Goal: Check status: Check status

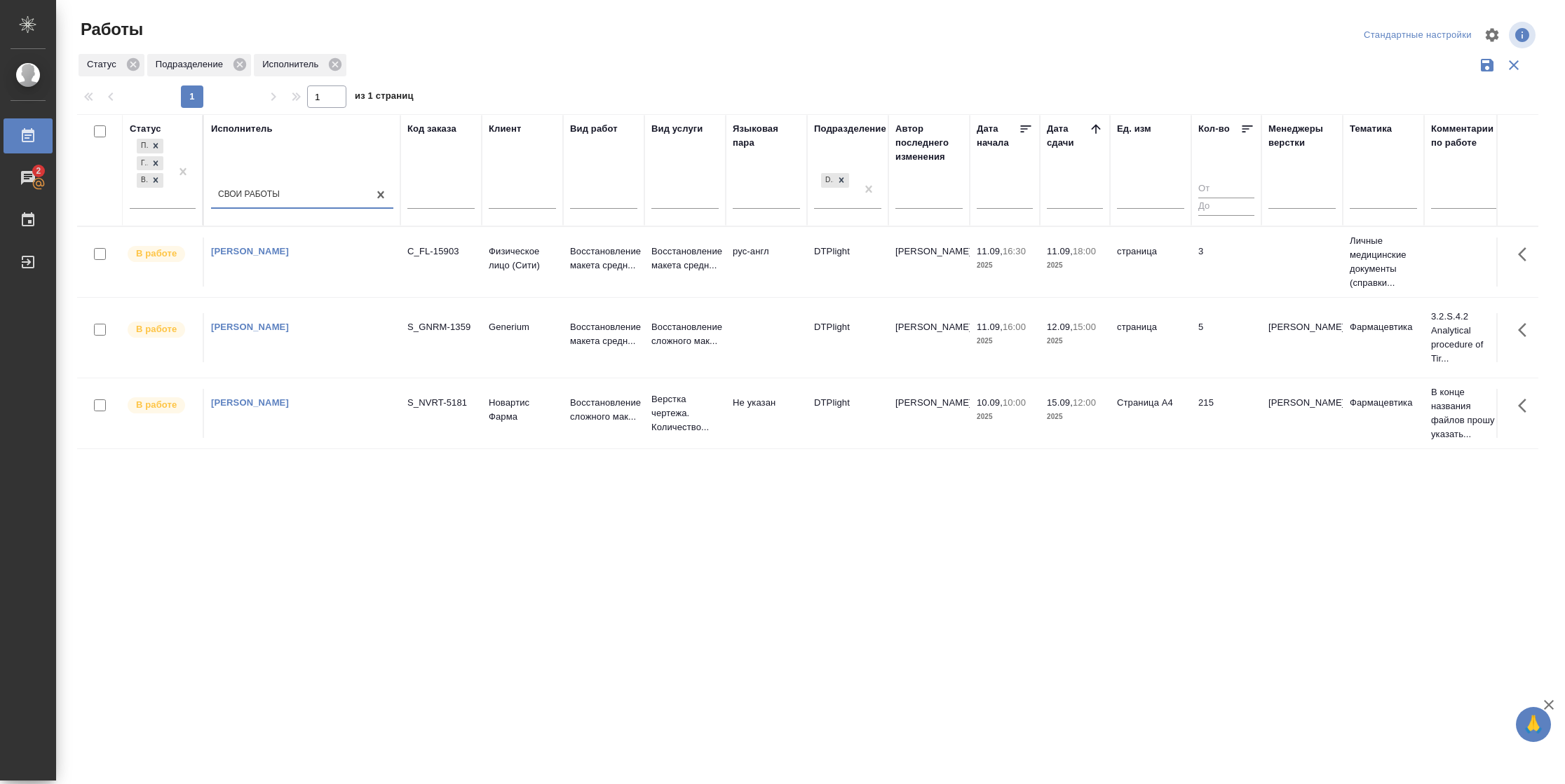
click at [1224, 249] on td "3" at bounding box center [1226, 262] width 70 height 49
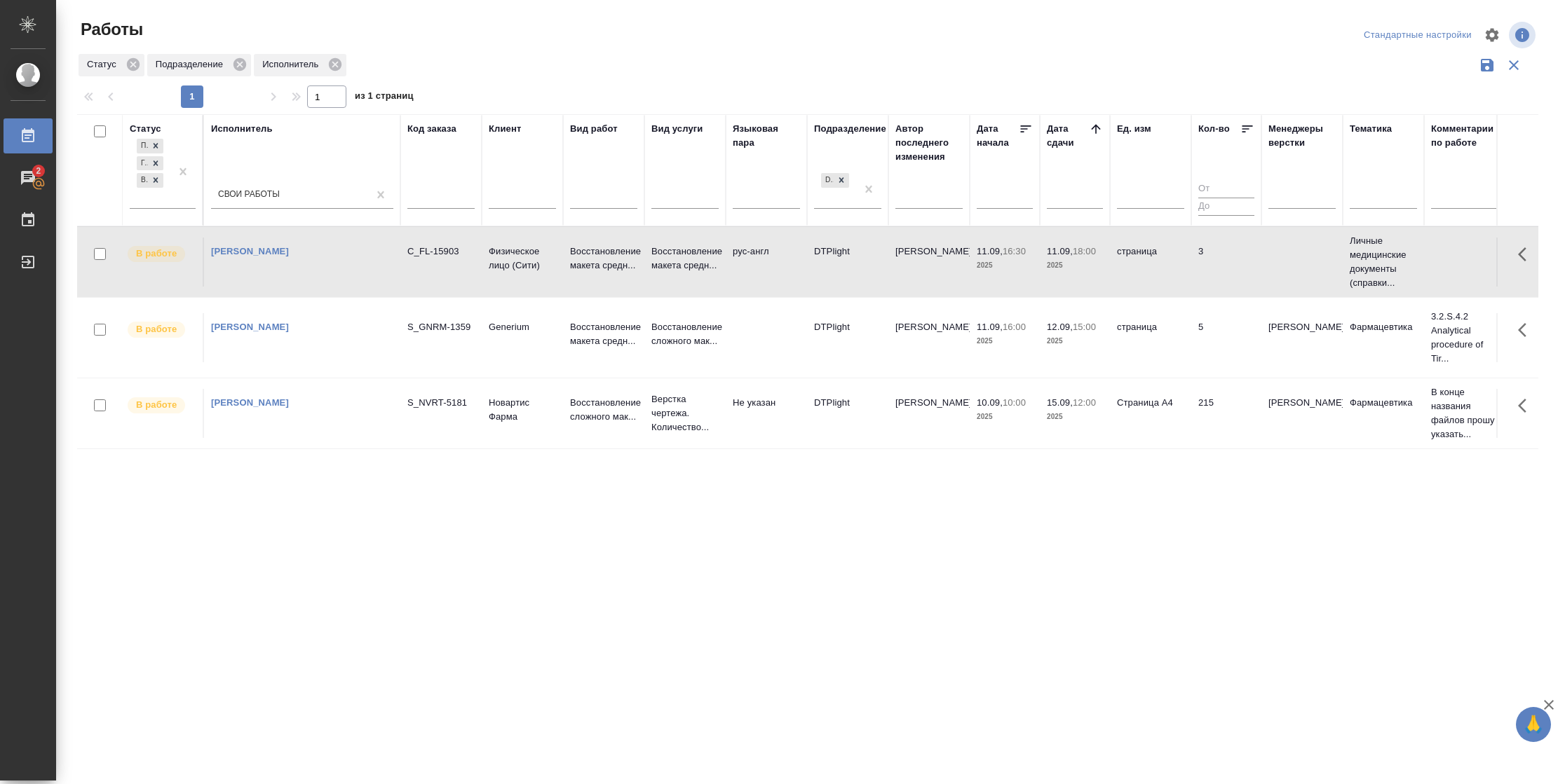
click at [1224, 249] on td "3" at bounding box center [1226, 262] width 70 height 49
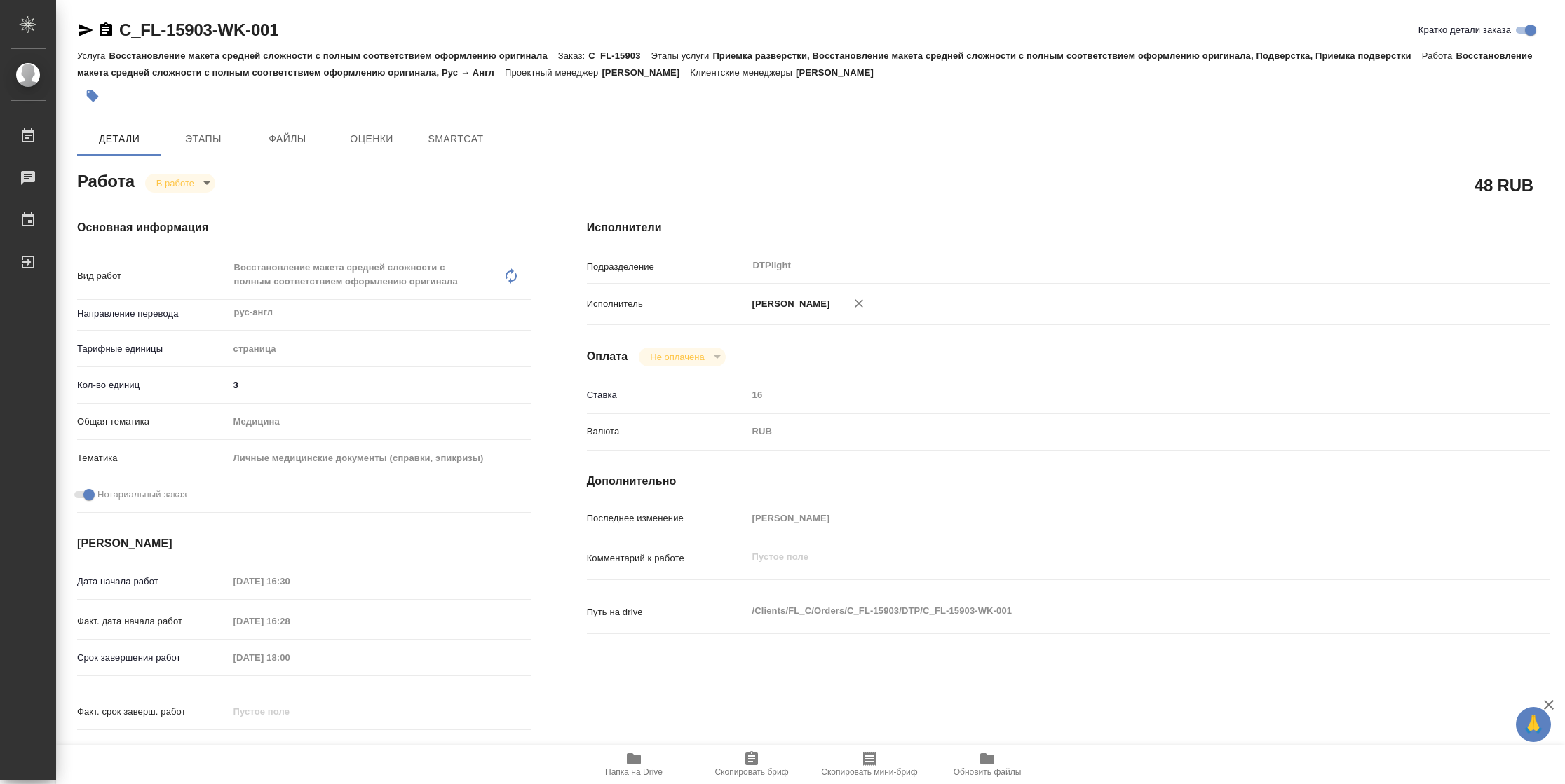
type textarea "x"
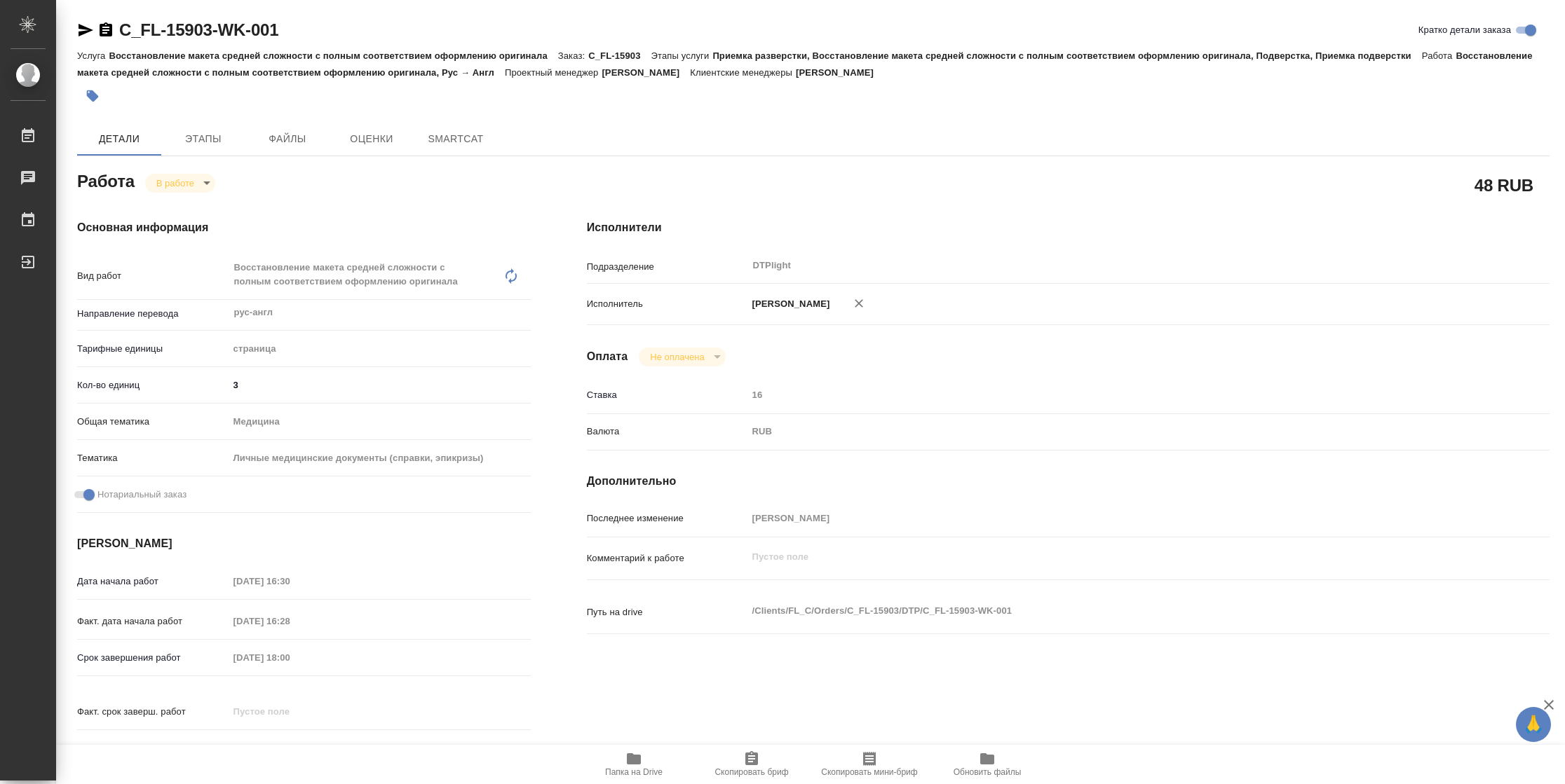
type textarea "x"
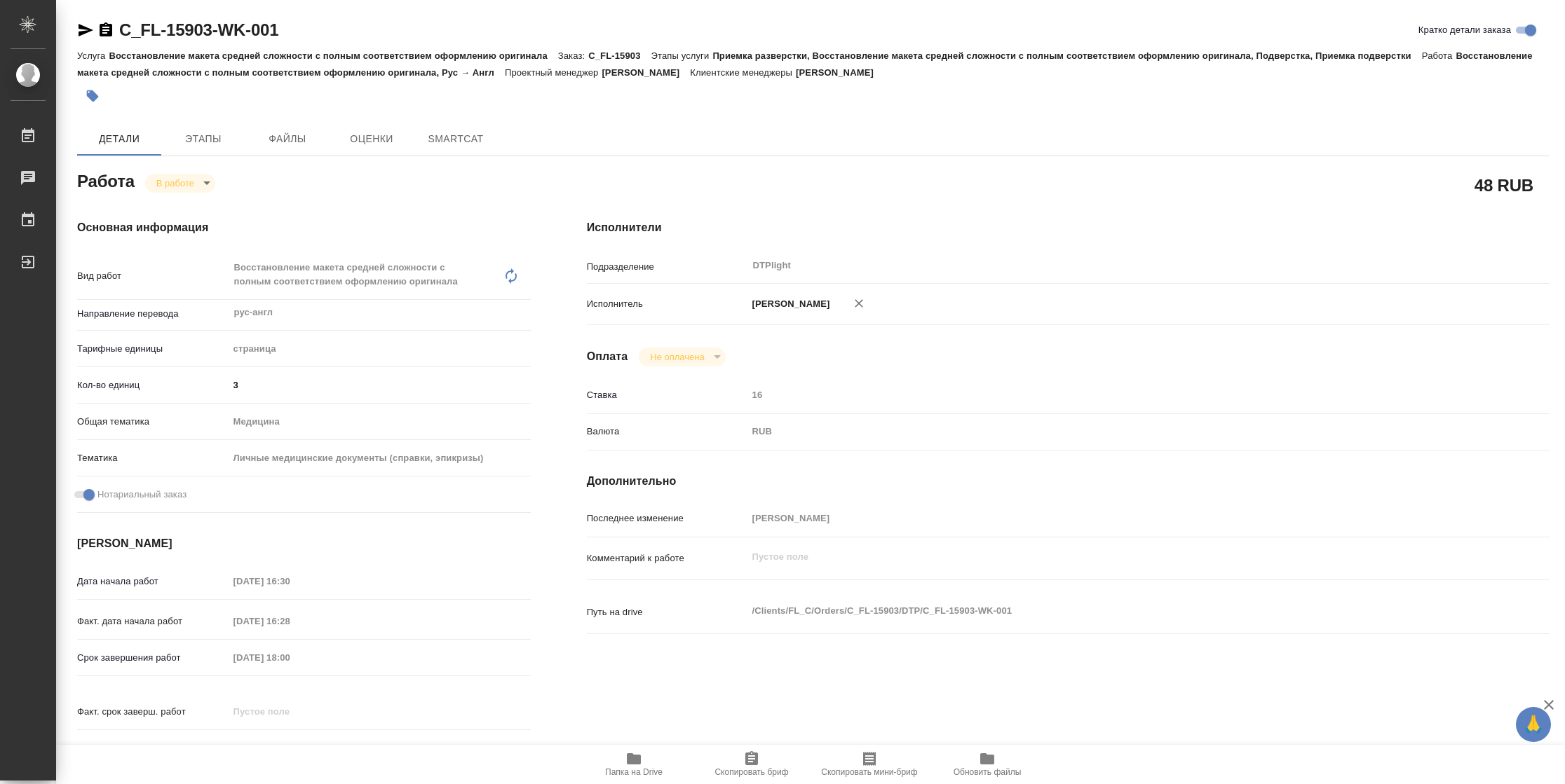
type textarea "x"
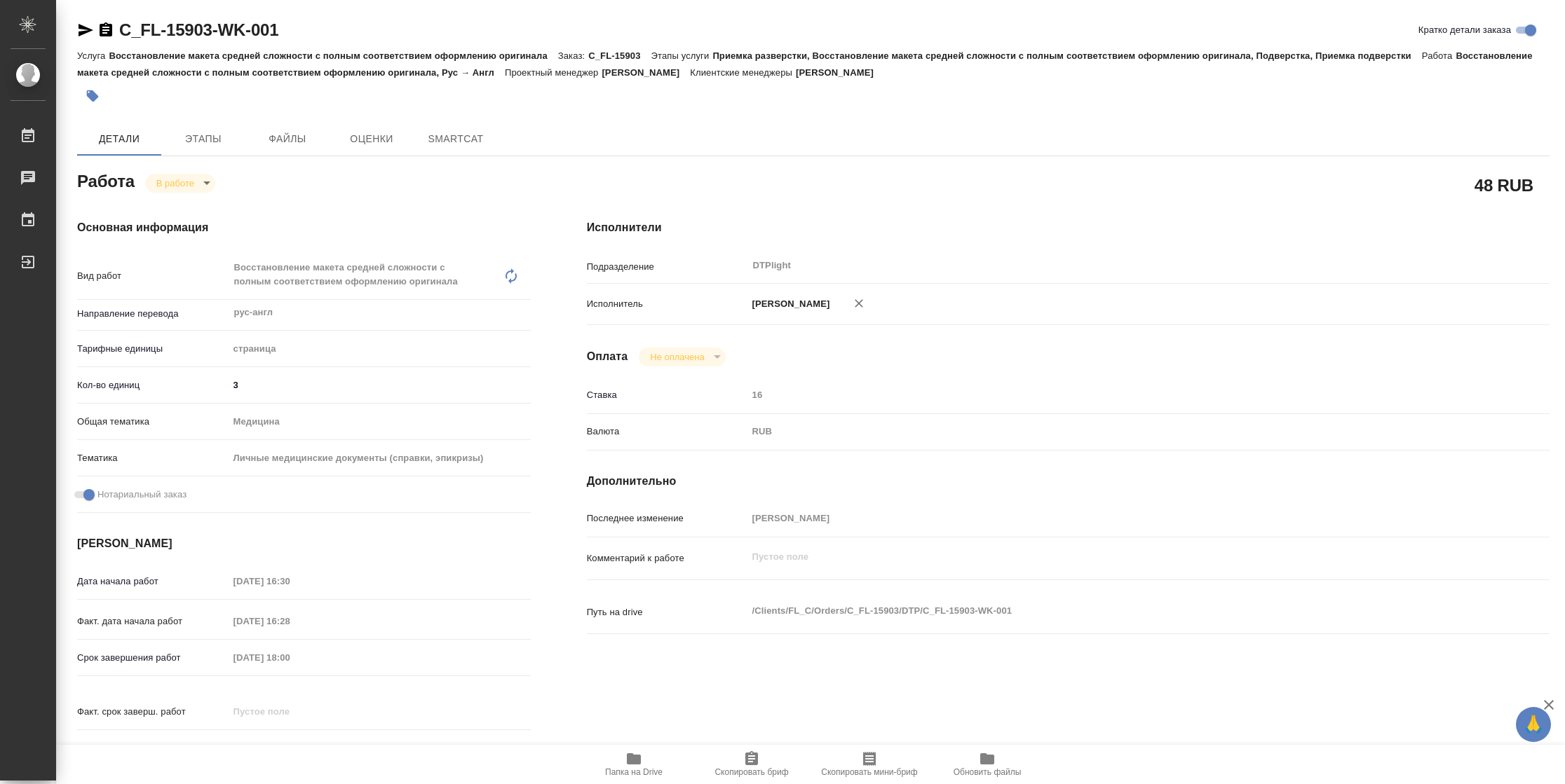
type textarea "x"
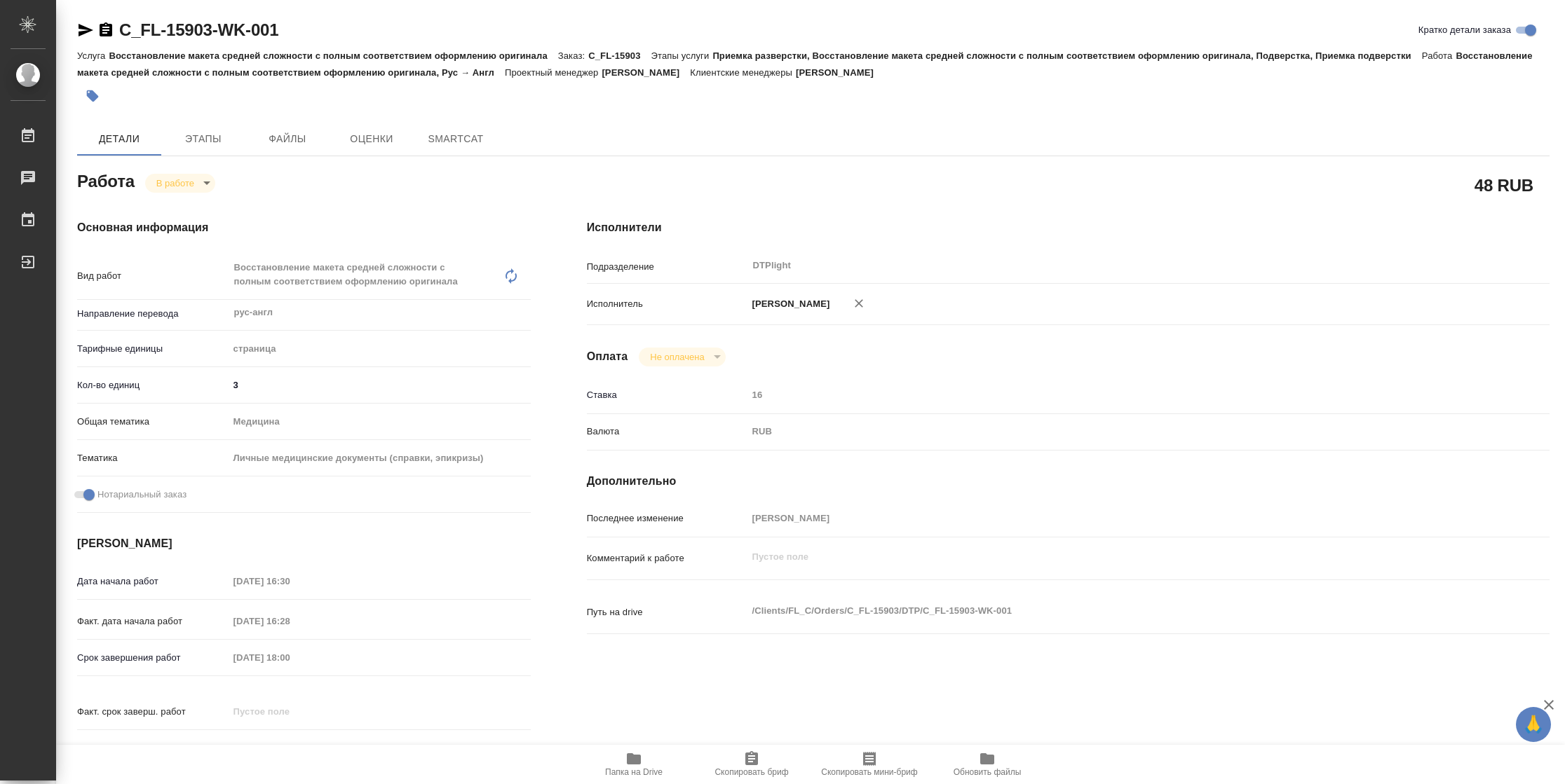
click at [632, 772] on span "Папка на Drive" at bounding box center [634, 772] width 57 height 10
type textarea "x"
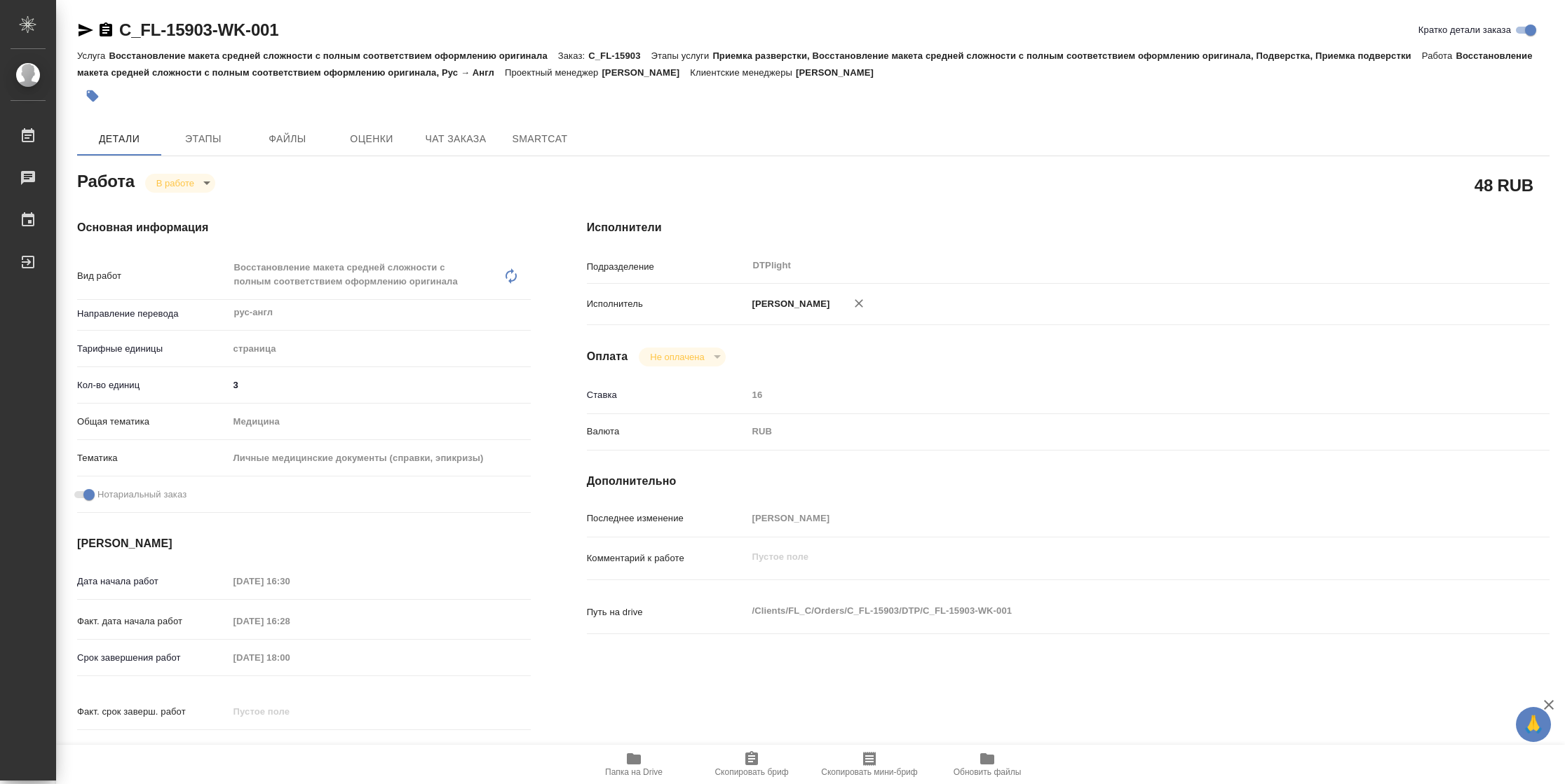
type textarea "x"
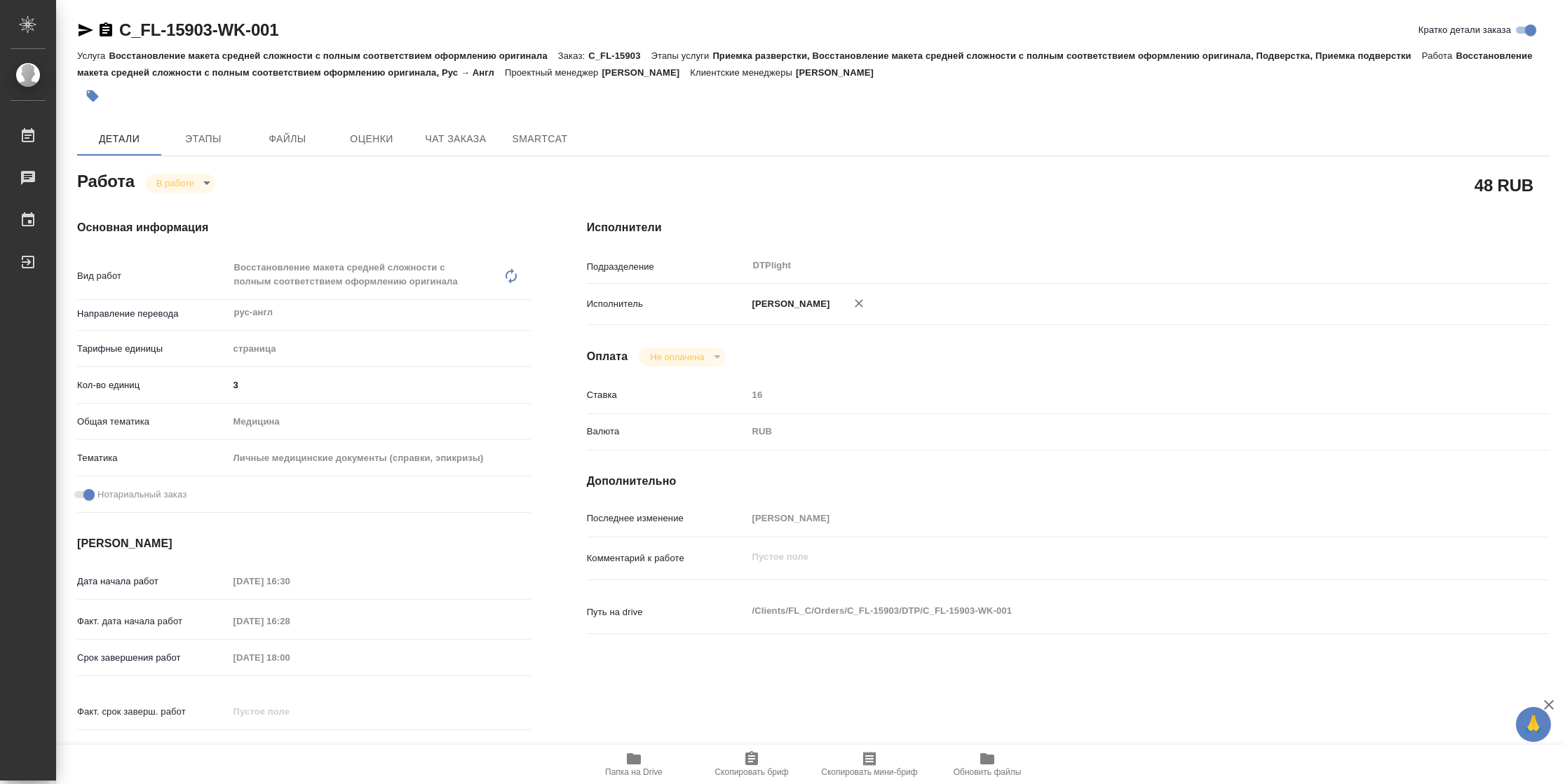
type textarea "x"
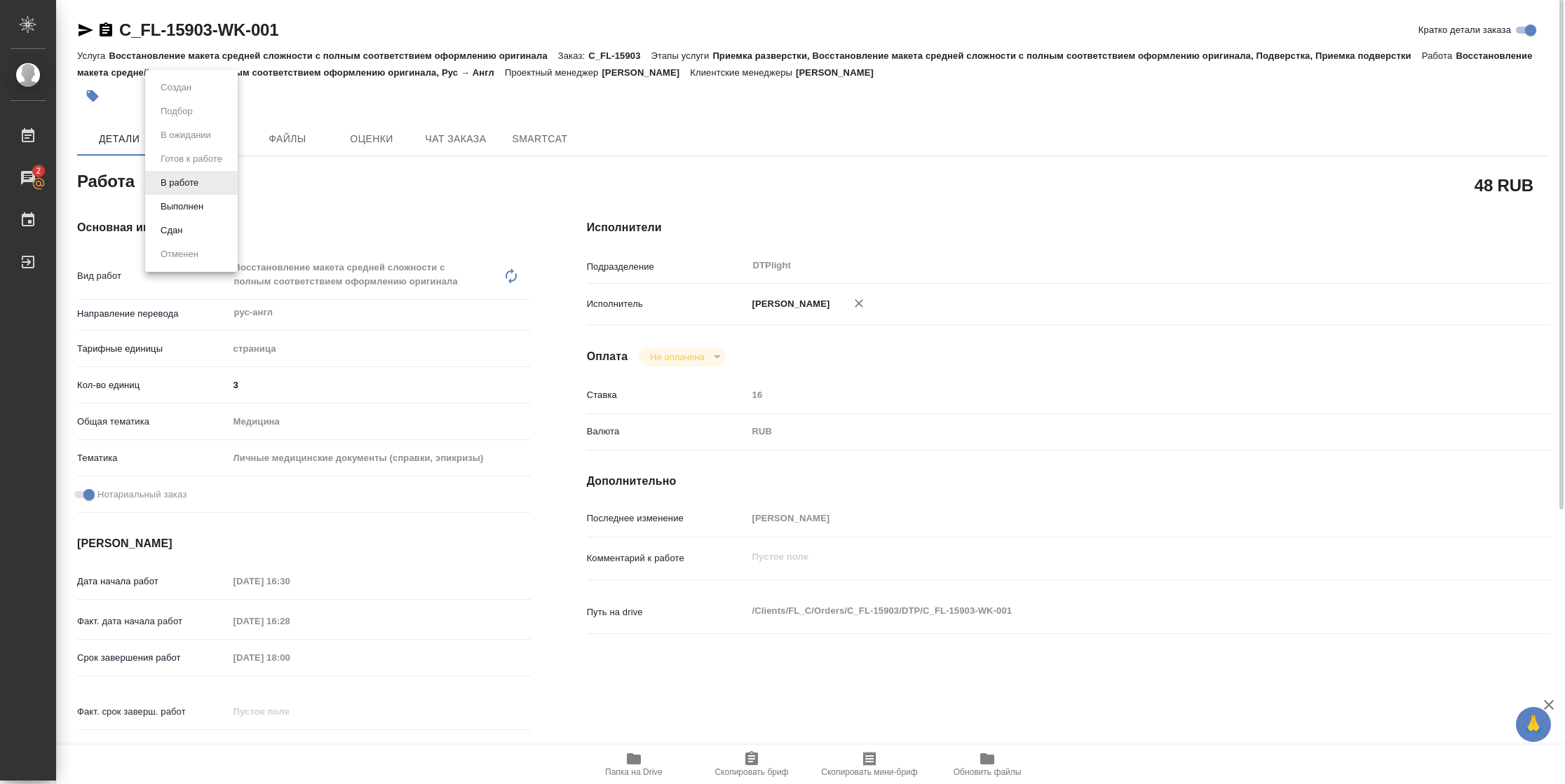
click at [201, 173] on body "🙏 .cls-1 fill:#fff; AWATERA Vasilyeva Natalia Работы 2 Чаты График Выйти C_FL-1…" at bounding box center [782, 392] width 1565 height 784
click at [177, 223] on button "Сдан" at bounding box center [171, 230] width 31 height 16
type textarea "x"
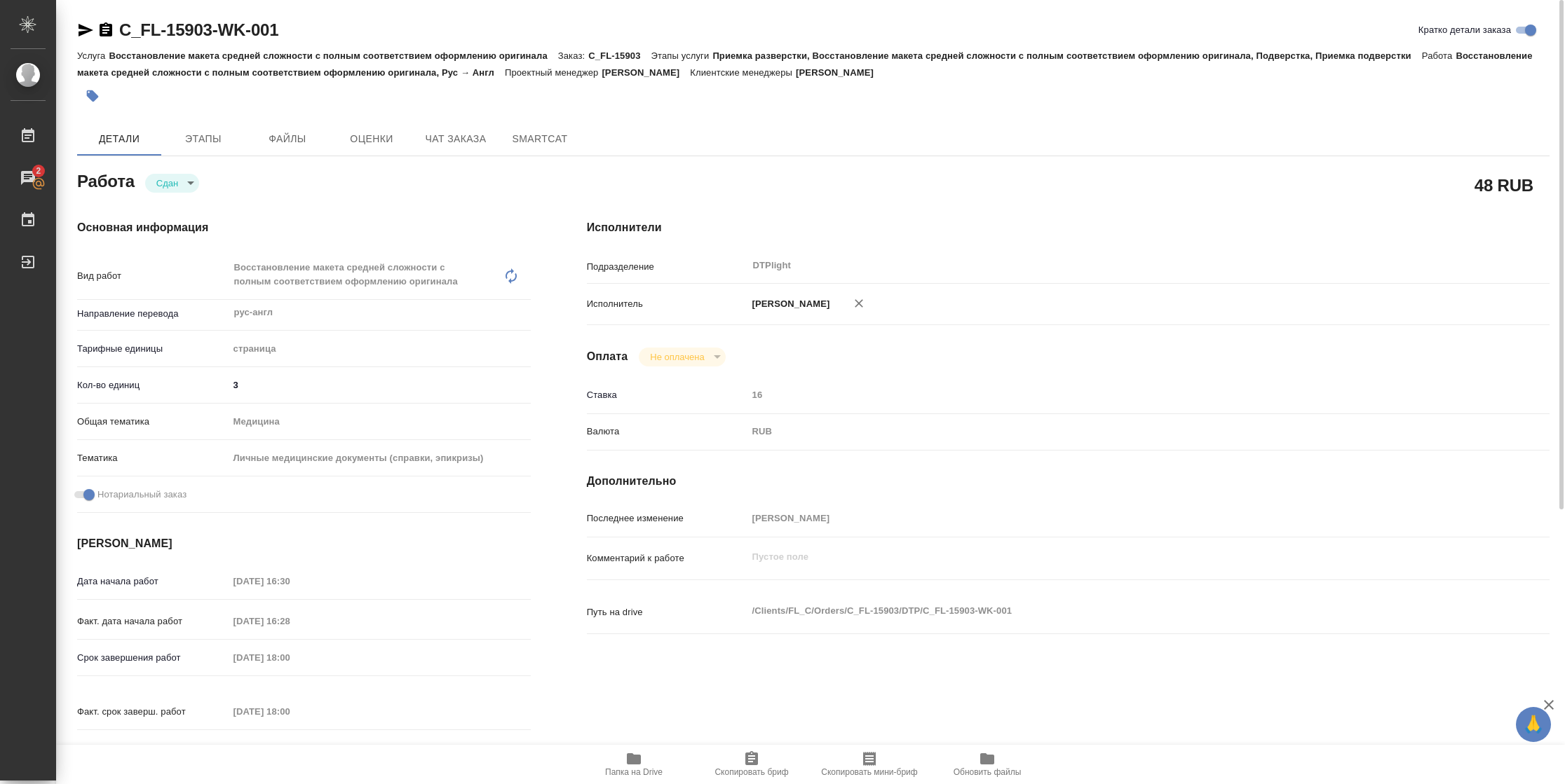
type textarea "x"
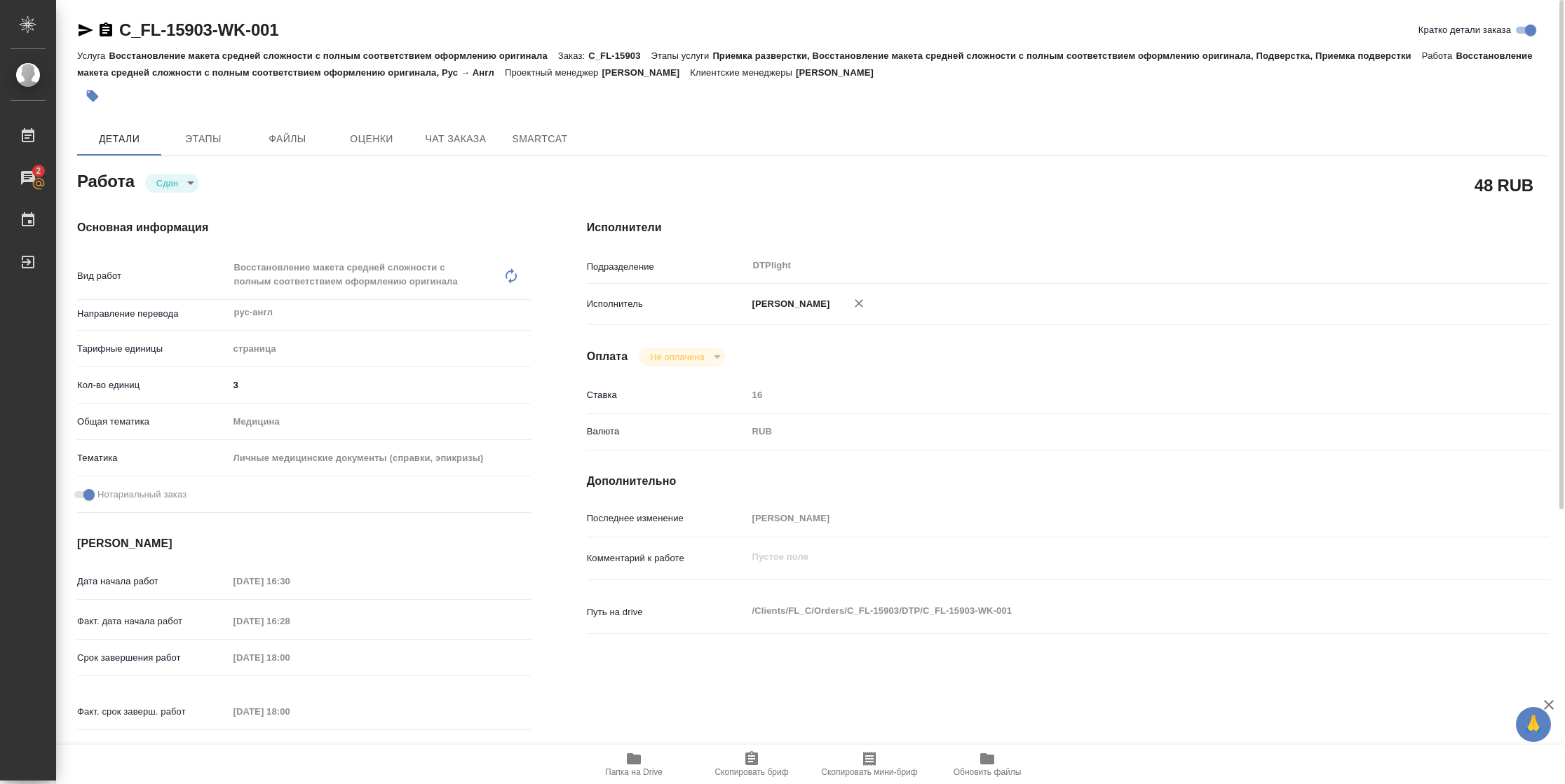
type textarea "x"
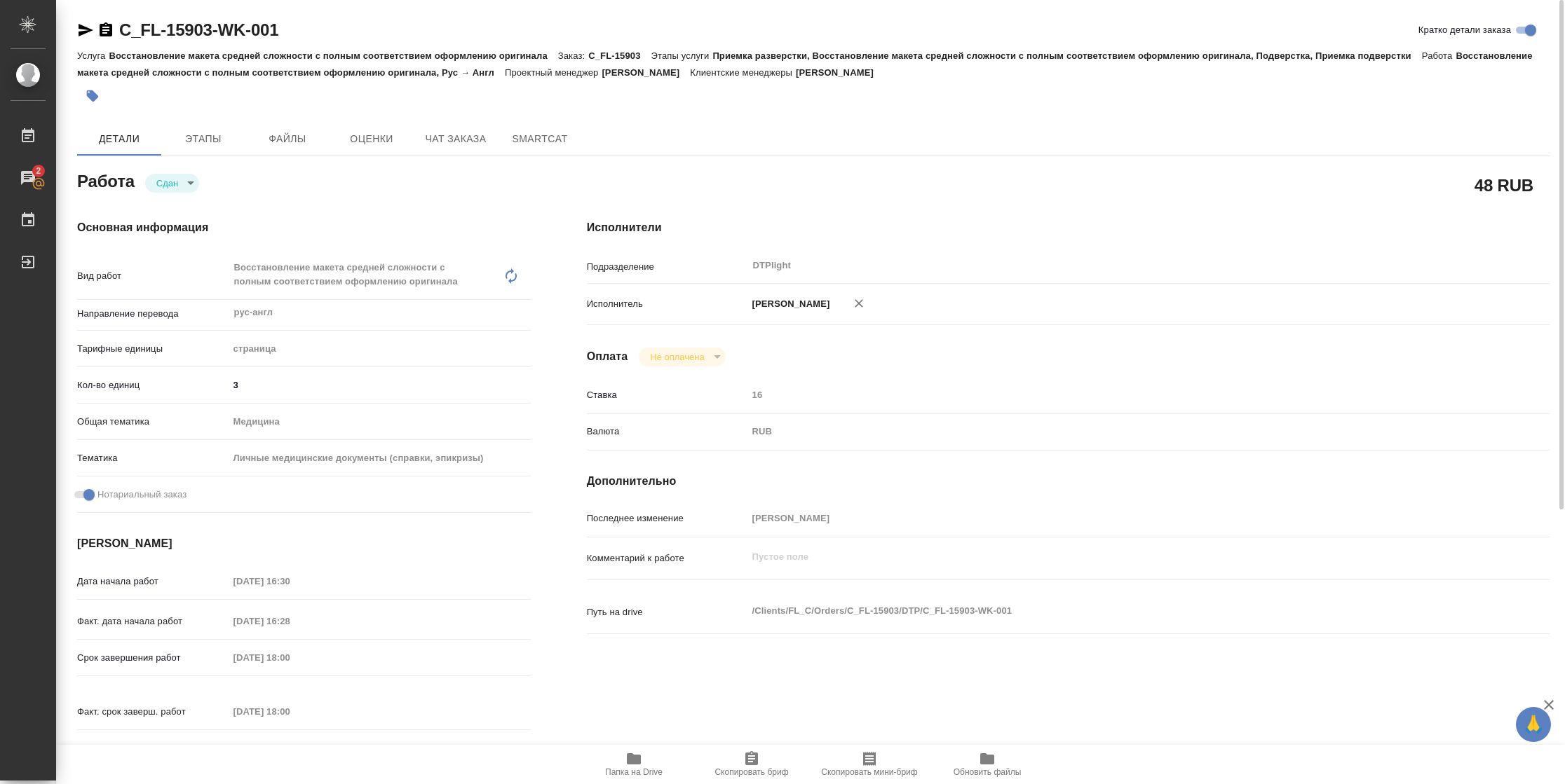
type textarea "x"
click at [87, 22] on icon "button" at bounding box center [85, 30] width 17 height 17
